Goal: Find specific page/section: Find specific page/section

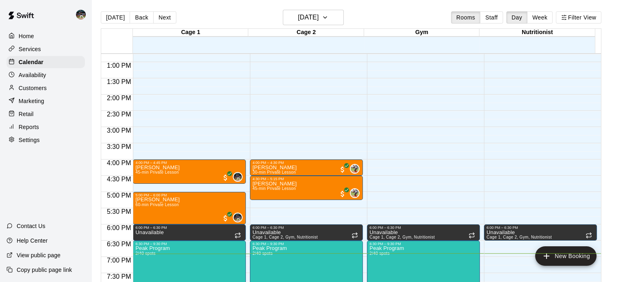
scroll to position [414, 0]
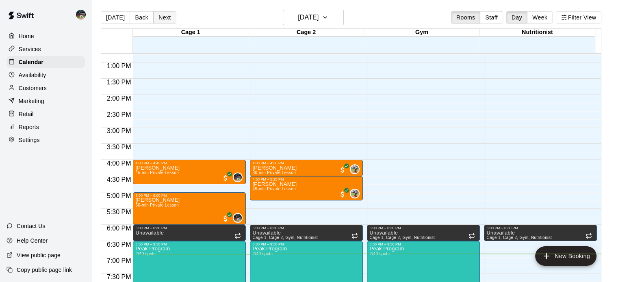
click at [161, 15] on button "Next" at bounding box center [164, 17] width 23 height 12
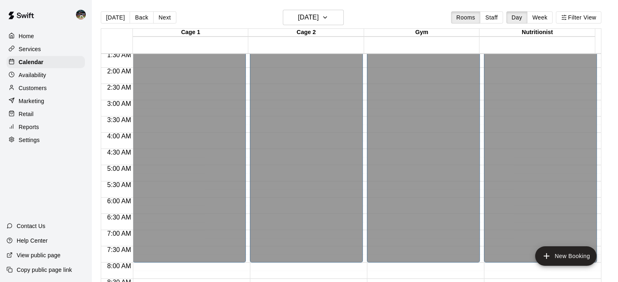
scroll to position [53, 0]
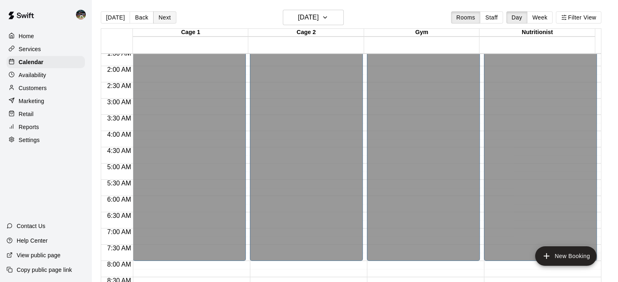
click at [163, 11] on button "Next" at bounding box center [164, 17] width 23 height 12
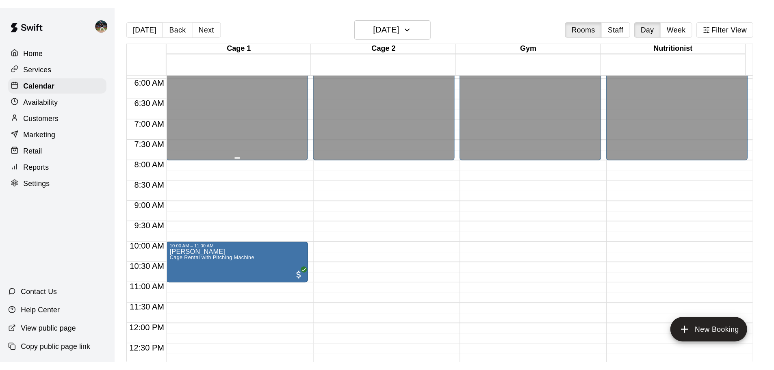
scroll to position [193, 0]
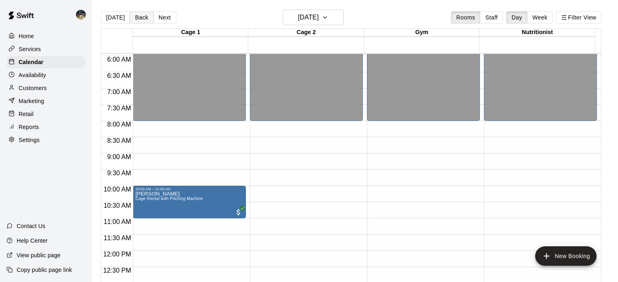
click at [133, 15] on button "Back" at bounding box center [142, 17] width 24 height 12
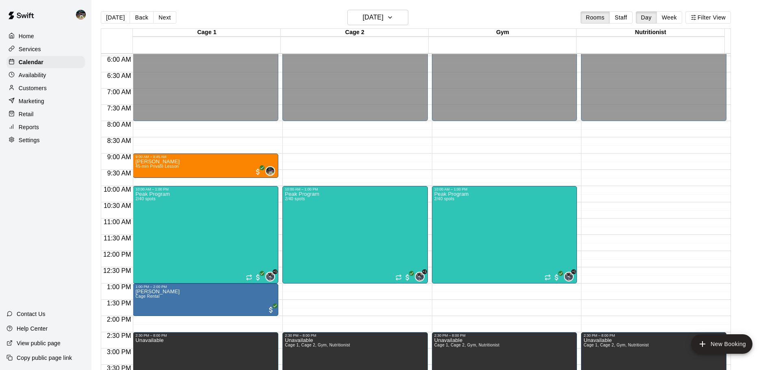
click at [51, 87] on div "Customers" at bounding box center [46, 88] width 78 height 12
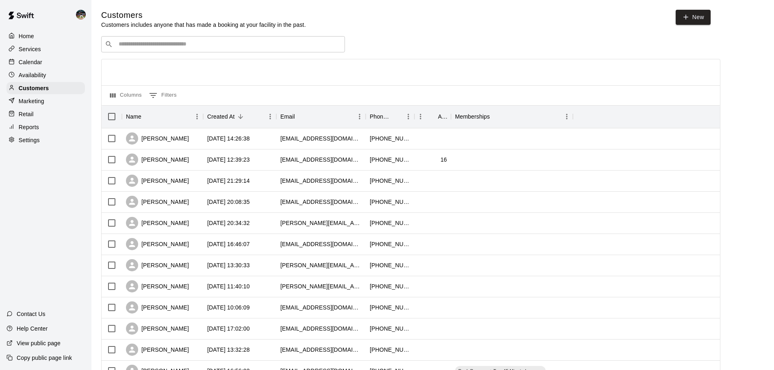
click at [299, 45] on input "Search customers by name or email" at bounding box center [228, 44] width 225 height 8
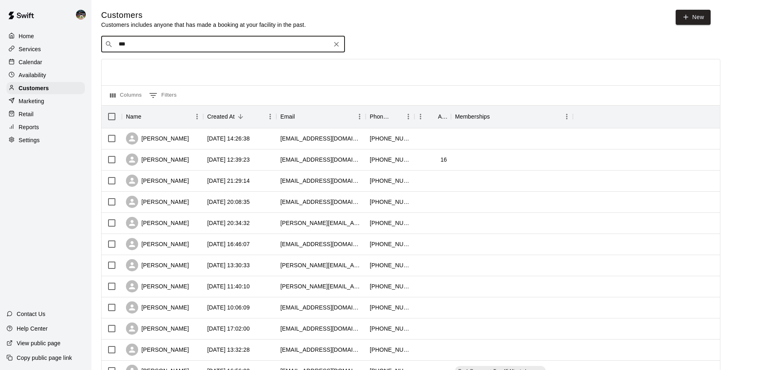
type input "****"
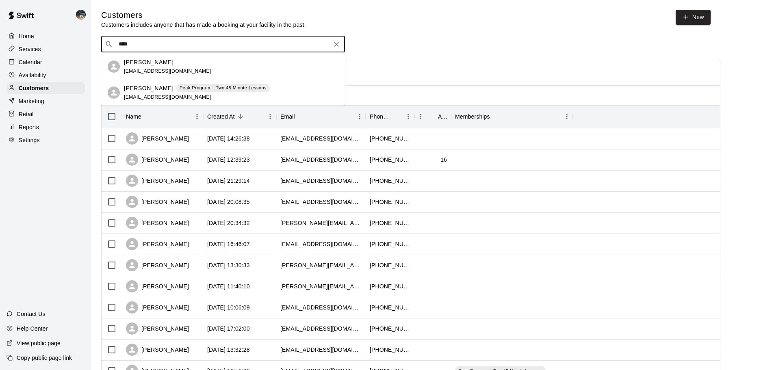
click at [188, 85] on p "Peak Program + Two 45 Minute Lessons" at bounding box center [223, 88] width 87 height 7
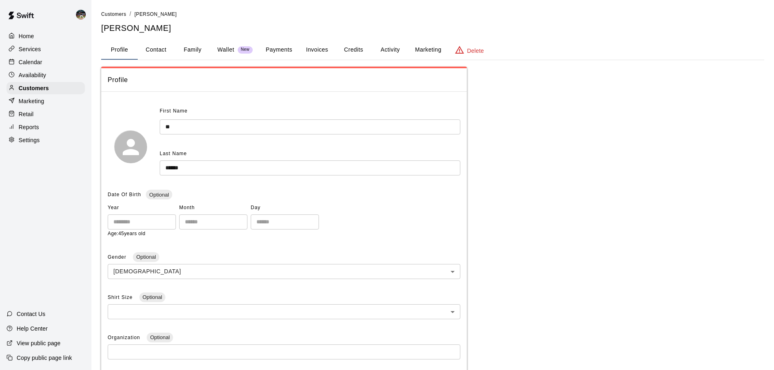
click at [398, 55] on button "Activity" at bounding box center [390, 50] width 37 height 20
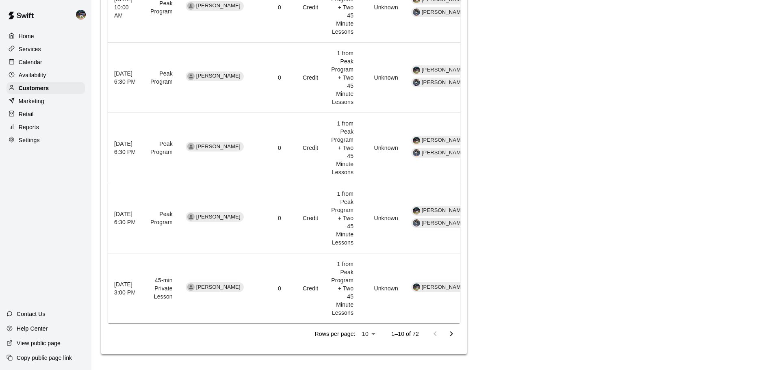
scroll to position [808, 0]
click at [452, 331] on icon "Go to next page" at bounding box center [452, 334] width 10 height 10
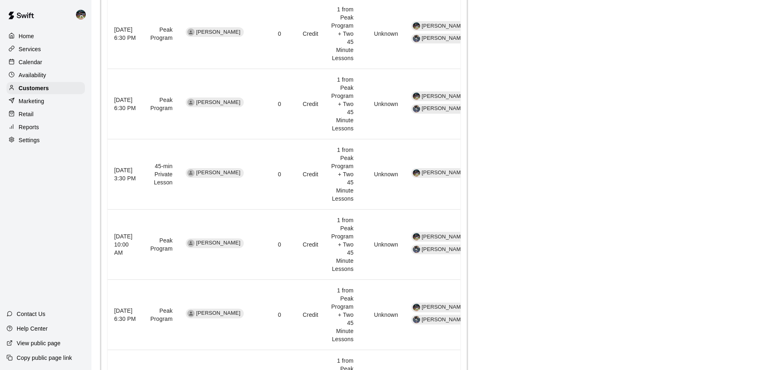
scroll to position [548, 0]
click at [48, 63] on div "Calendar" at bounding box center [46, 62] width 78 height 12
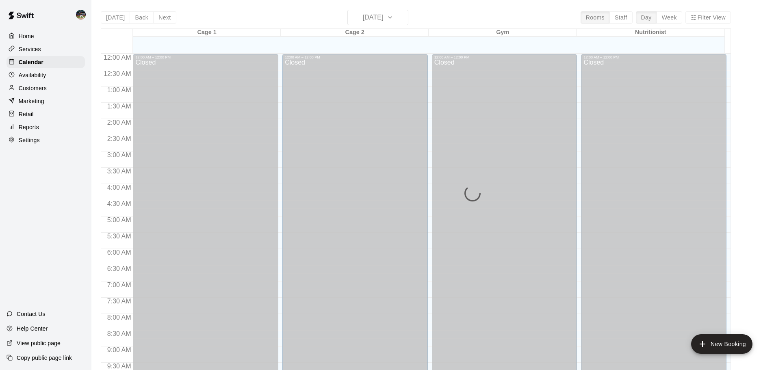
scroll to position [430, 0]
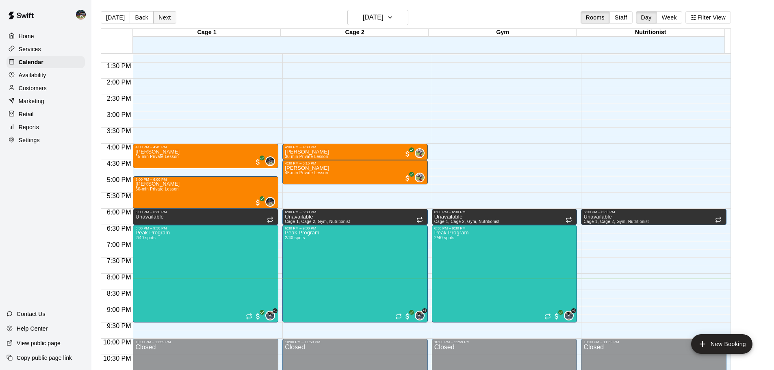
click at [160, 15] on button "Next" at bounding box center [164, 17] width 23 height 12
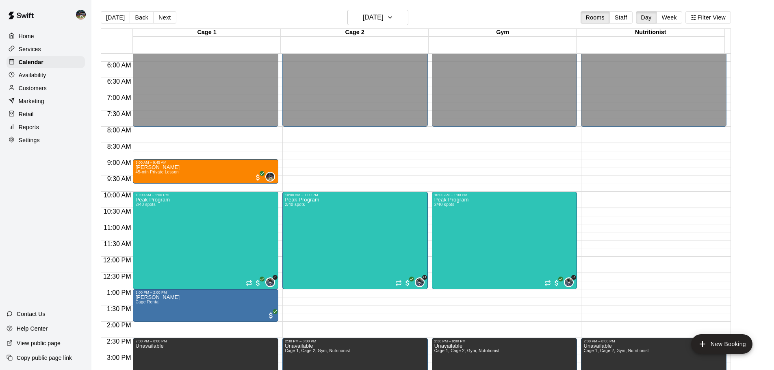
scroll to position [187, 0]
